Goal: Task Accomplishment & Management: Use online tool/utility

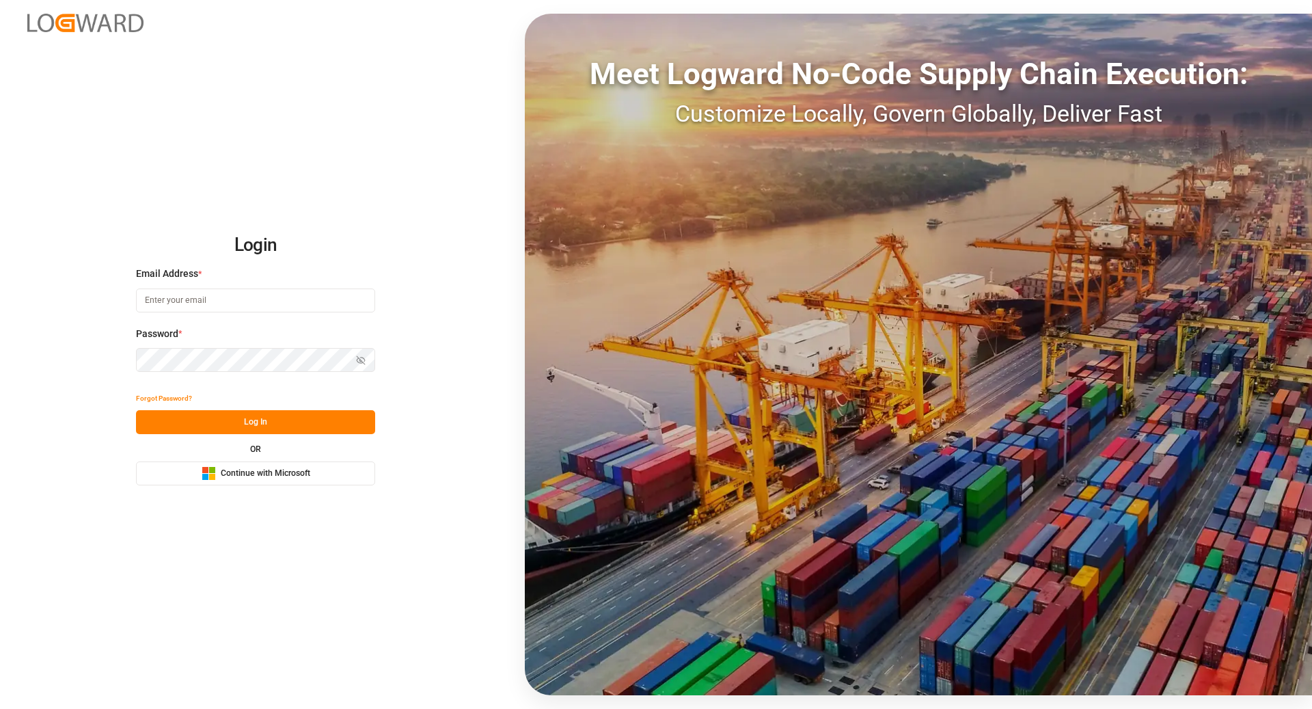
click at [240, 471] on span "Continue with Microsoft" at bounding box center [266, 473] width 90 height 12
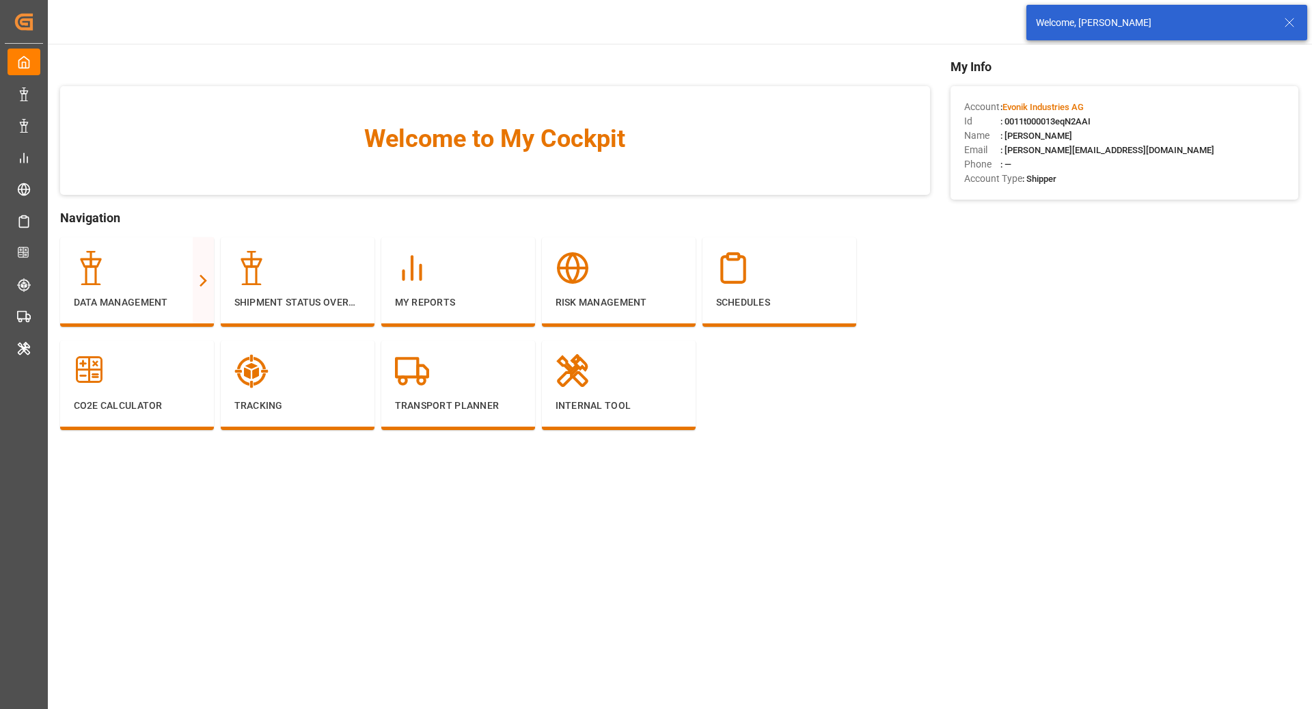
click at [1296, 28] on icon at bounding box center [1289, 22] width 16 height 16
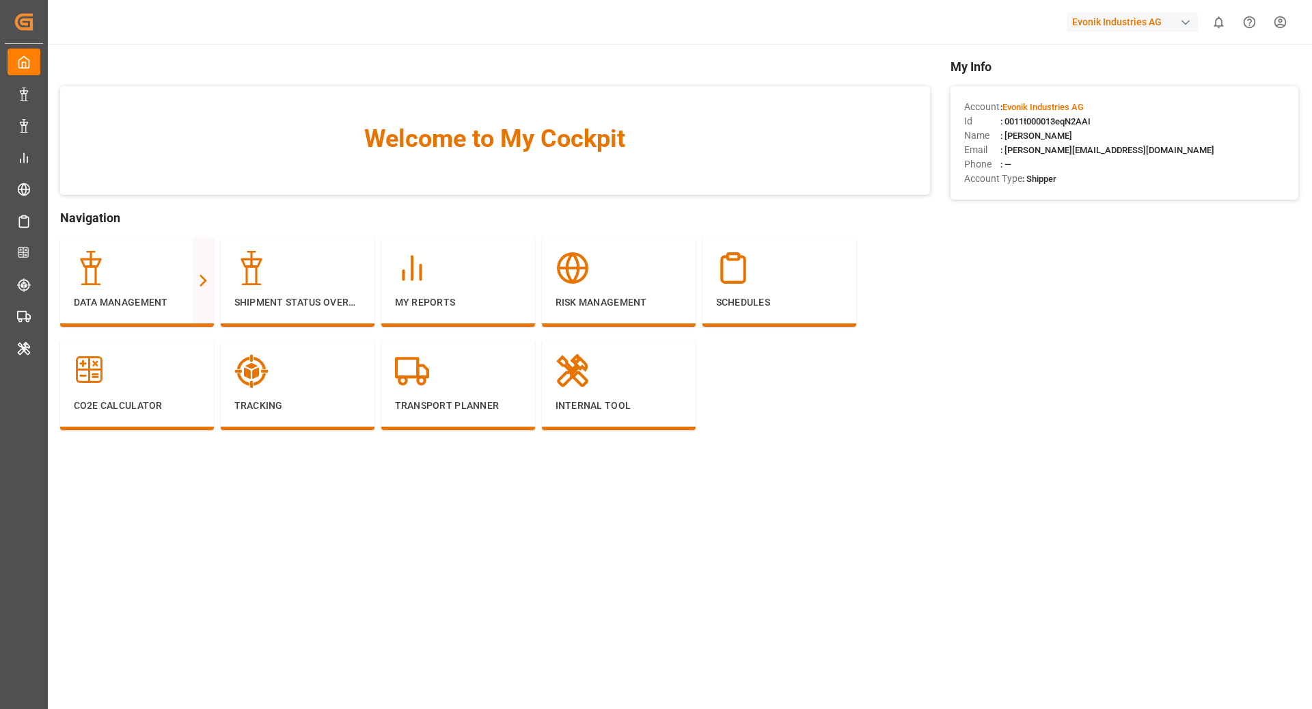
click at [1130, 19] on div "Evonik Industries AG" at bounding box center [1132, 22] width 131 height 20
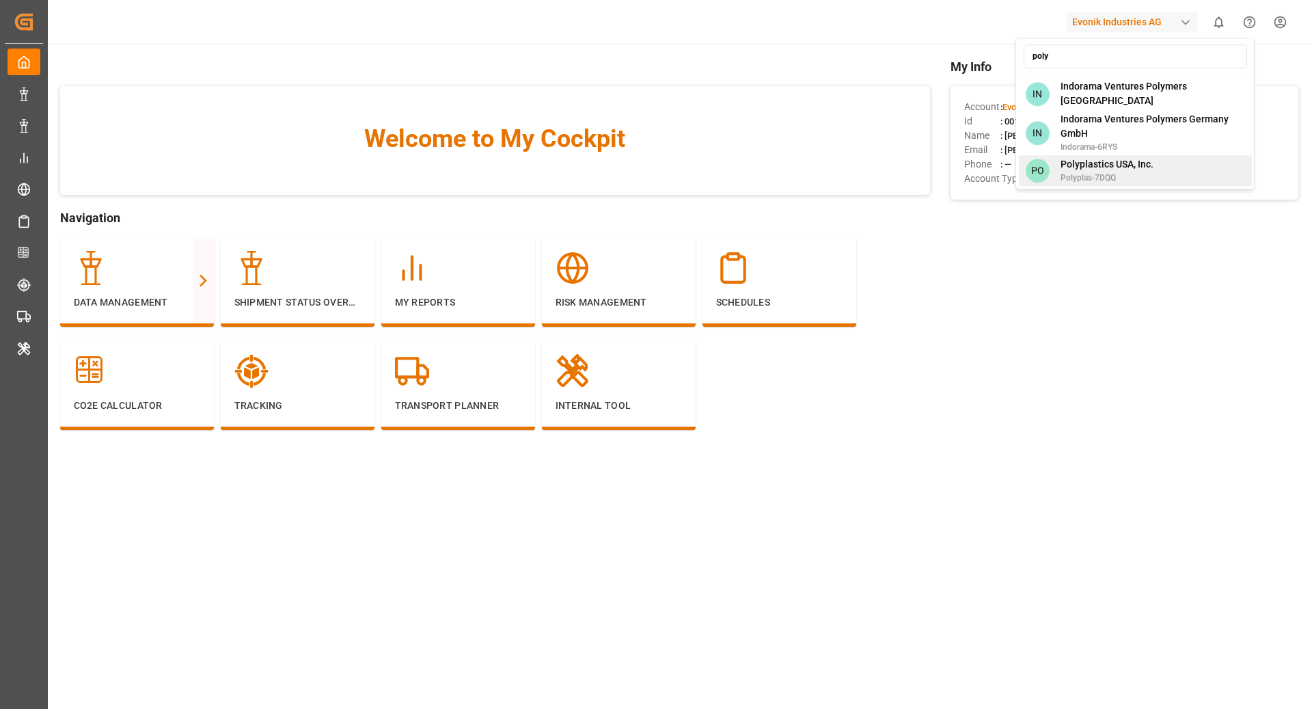
type input "poly"
click at [1140, 161] on span "Polyplastics USA, Inc." at bounding box center [1107, 164] width 93 height 14
